Goal: Information Seeking & Learning: Learn about a topic

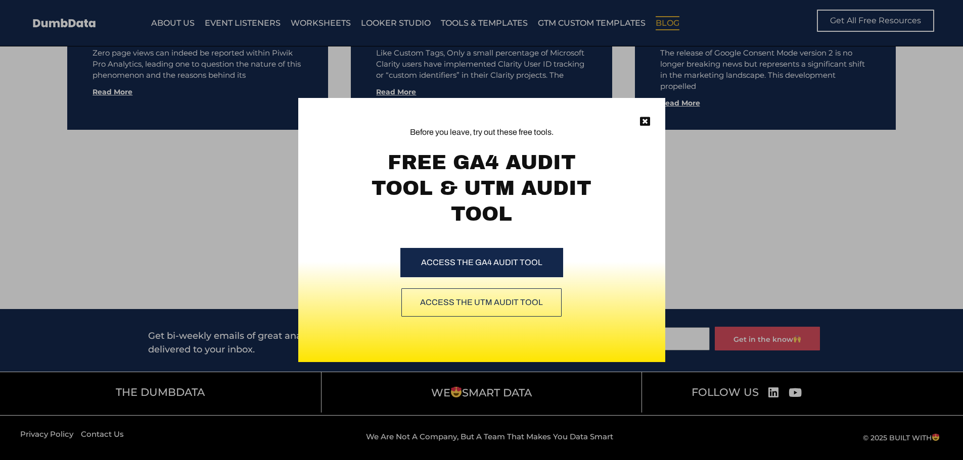
scroll to position [5981, 0]
click at [644, 118] on icon at bounding box center [645, 122] width 10 height 10
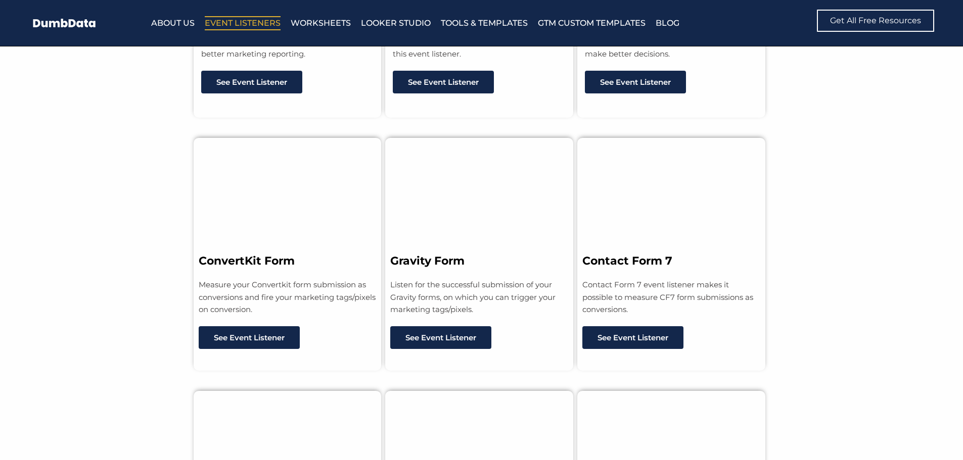
scroll to position [1566, 0]
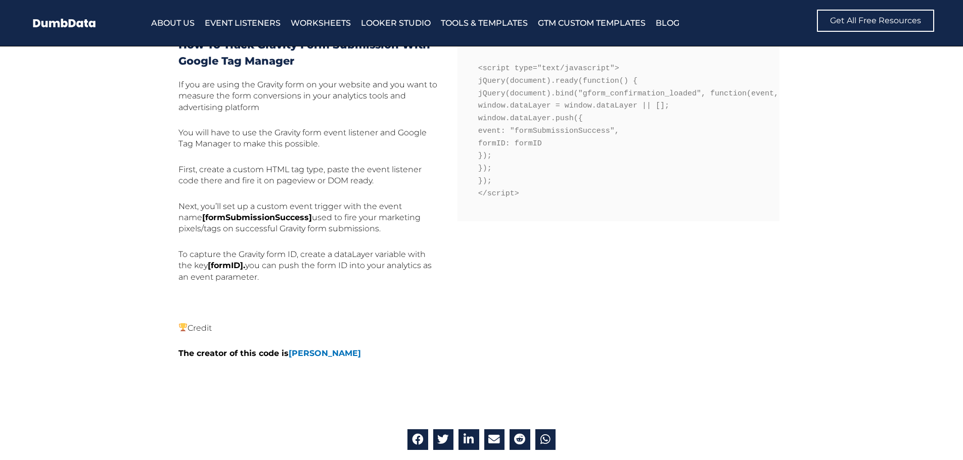
scroll to position [455, 0]
